Goal: Task Accomplishment & Management: Use online tool/utility

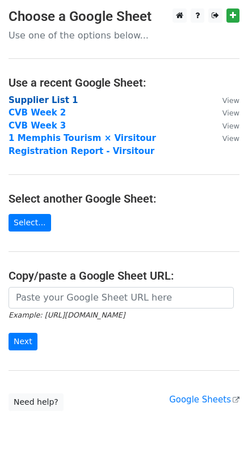
click at [53, 100] on strong "Supplier List 1" at bounding box center [43, 100] width 70 height 10
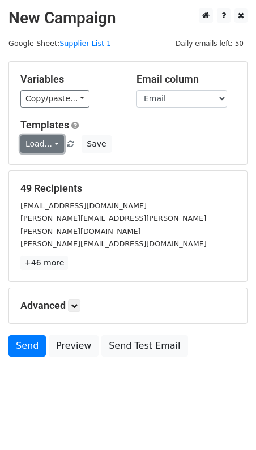
click at [54, 142] on link "Load..." at bounding box center [42, 144] width 44 height 18
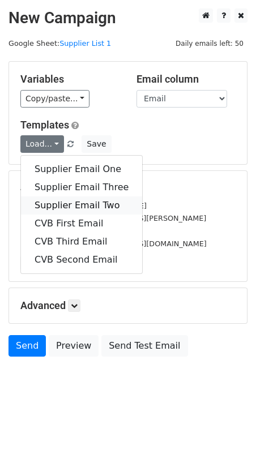
click at [63, 200] on link "Supplier Email Two" at bounding box center [81, 206] width 121 height 18
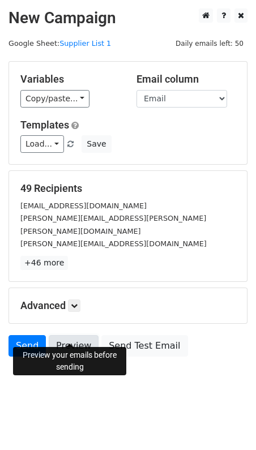
click at [66, 335] on link "Preview" at bounding box center [74, 346] width 50 height 22
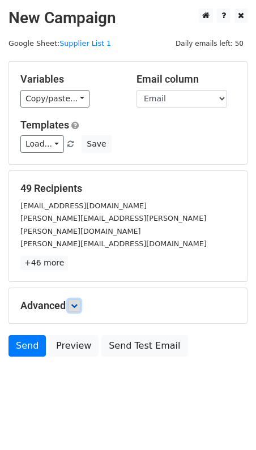
click at [76, 302] on icon at bounding box center [74, 305] width 7 height 7
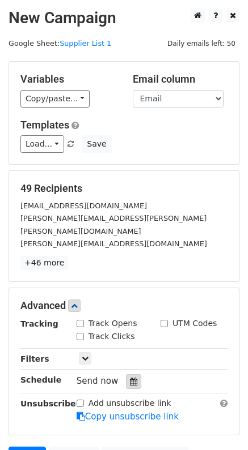
click at [133, 374] on div at bounding box center [133, 381] width 15 height 15
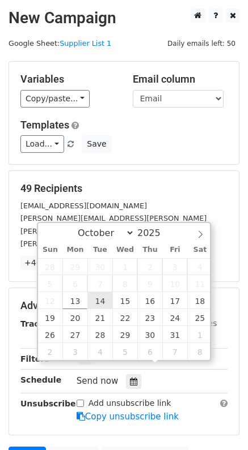
type input "2025-10-14 12:00"
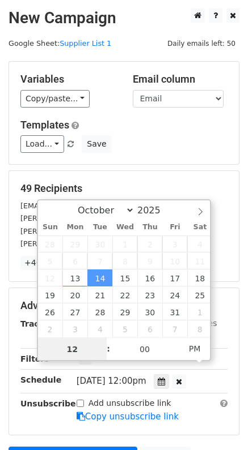
scroll to position [1, 0]
type input "07"
type input "2025-10-14 07:00"
click at [200, 346] on span "PM" at bounding box center [194, 348] width 31 height 23
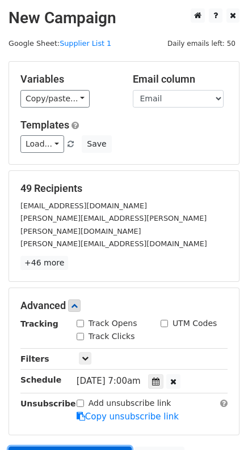
click at [82, 447] on link "Send on Oct 14 at 7:00am" at bounding box center [69, 458] width 123 height 22
